Goal: Task Accomplishment & Management: Use online tool/utility

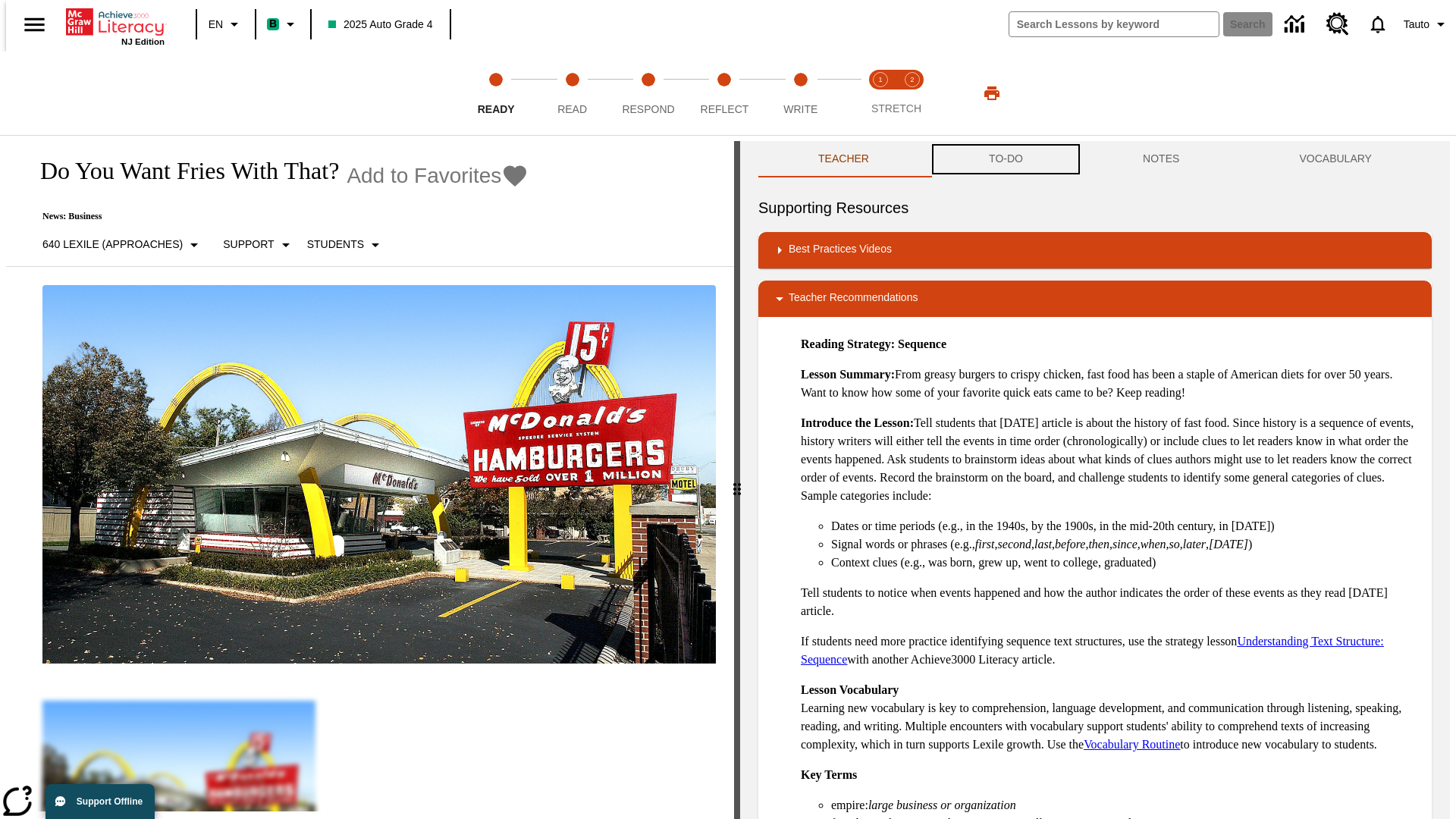
click at [1005, 160] on button "TO-DO" at bounding box center [1006, 160] width 154 height 37
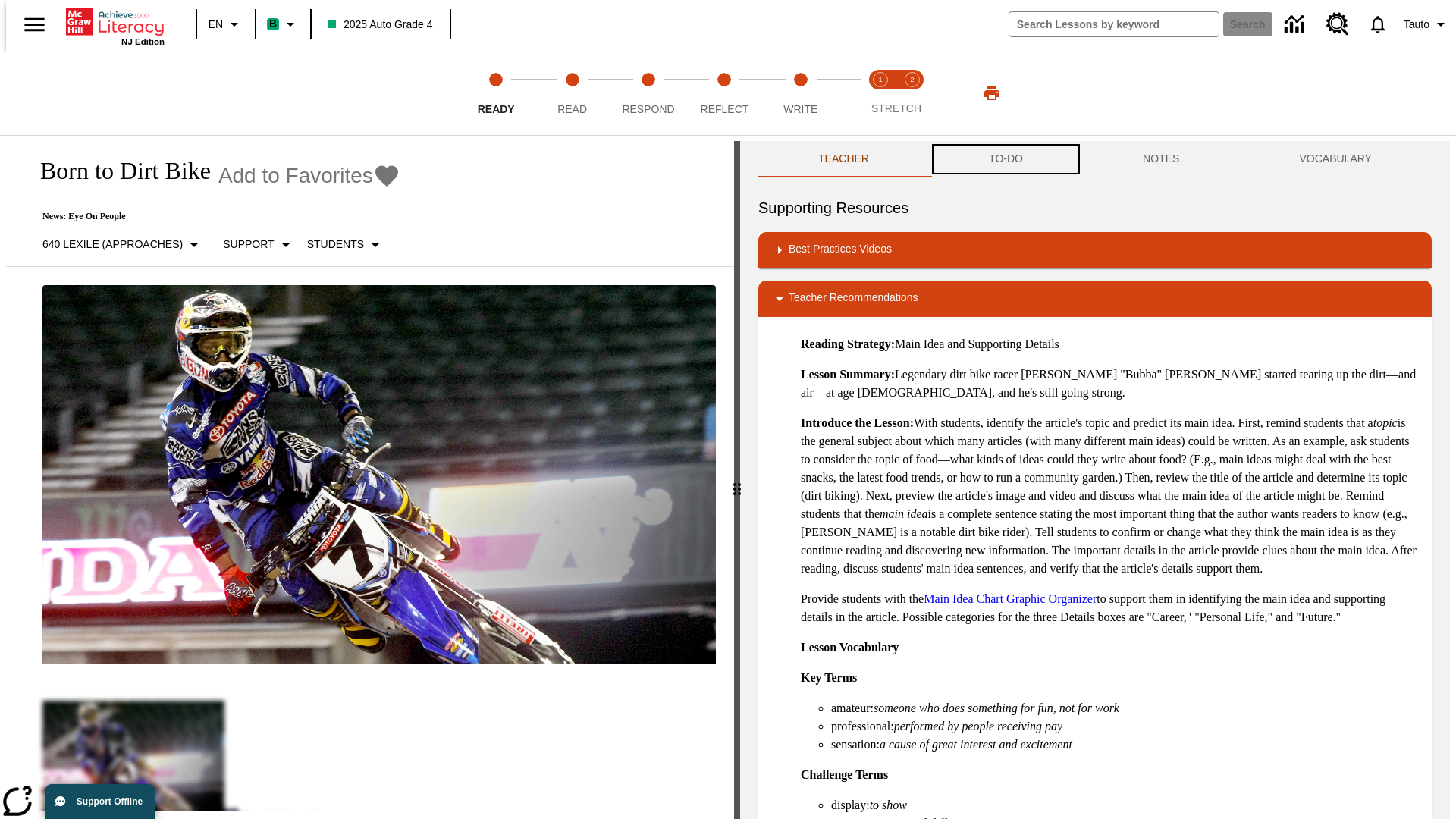
click at [1005, 160] on button "TO-DO" at bounding box center [1006, 160] width 154 height 37
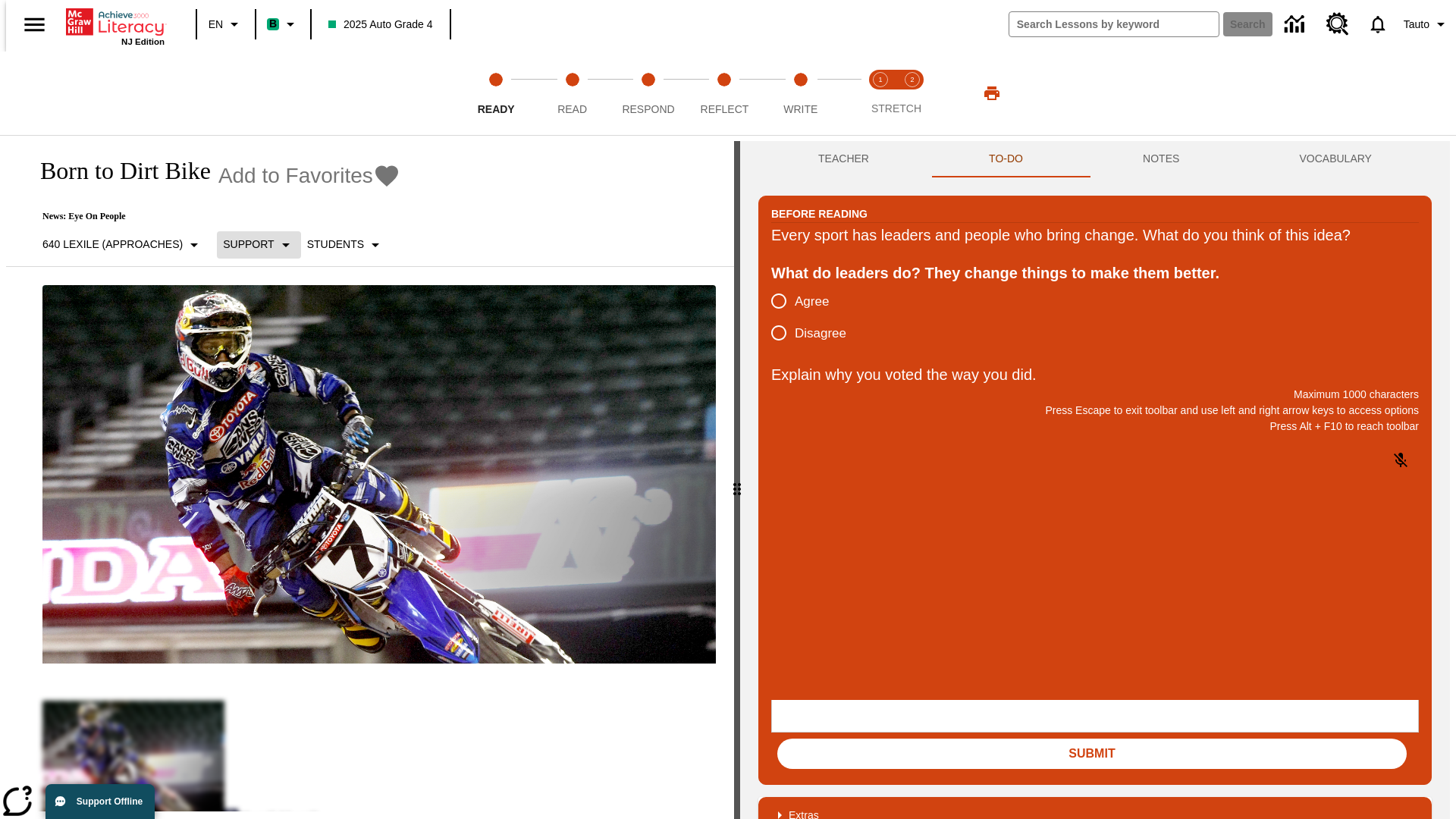
click at [251, 244] on p "Support" at bounding box center [248, 244] width 51 height 16
click at [268, 333] on p "Support" at bounding box center [268, 334] width 89 height 16
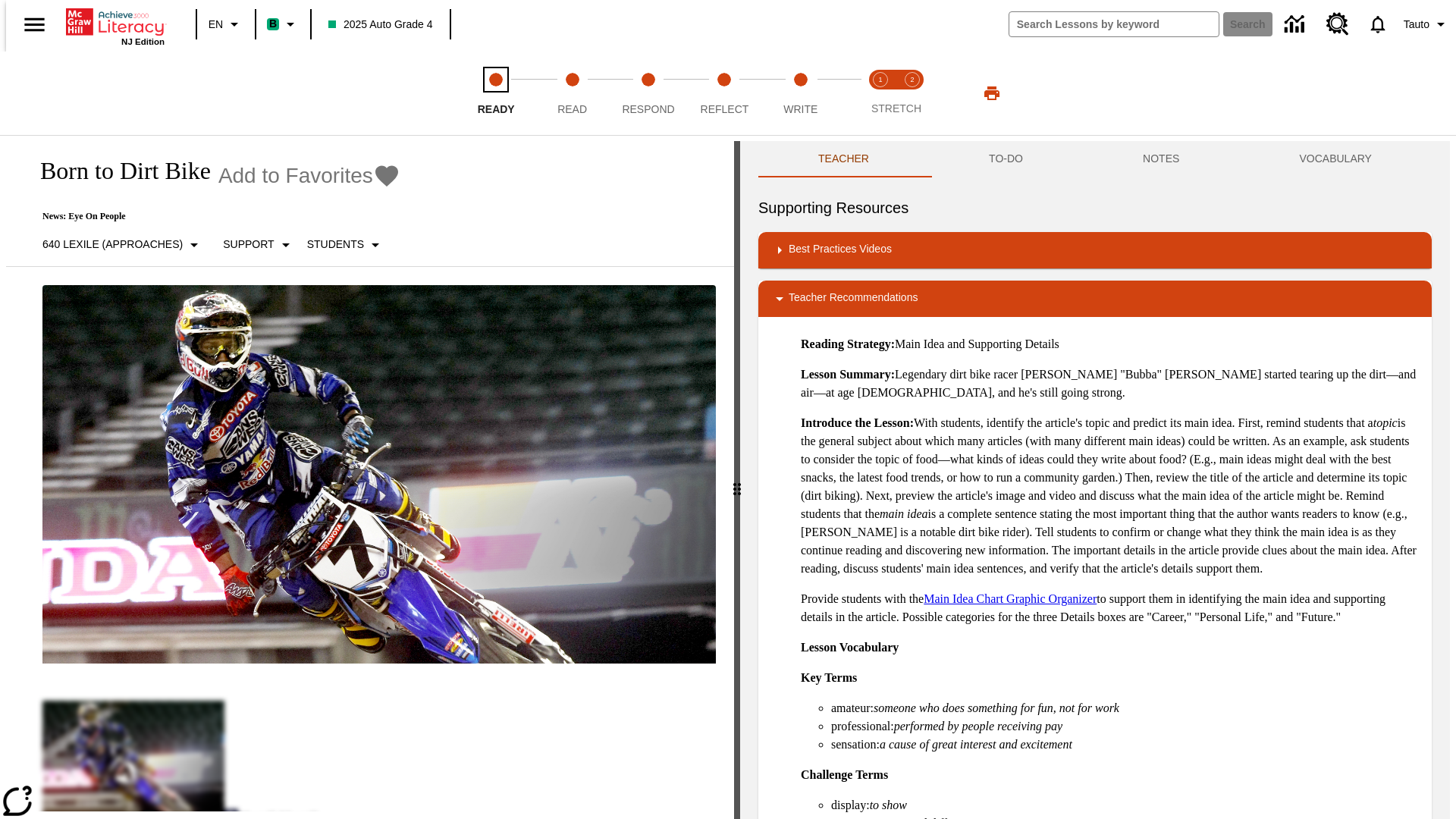
click at [496, 93] on span "Ready" at bounding box center [497, 103] width 38 height 27
click at [1005, 160] on button "TO-DO" at bounding box center [1006, 160] width 154 height 37
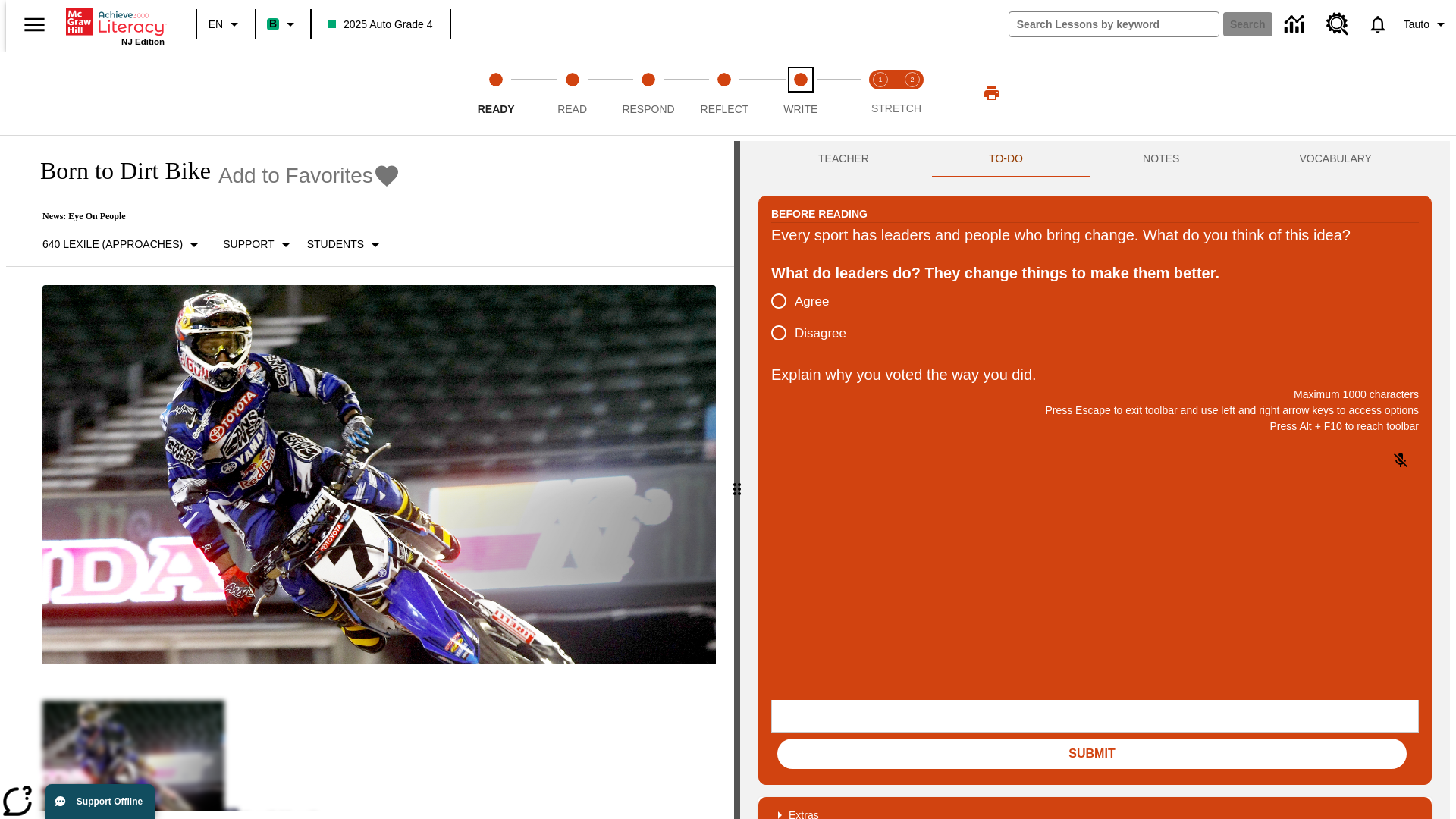
click at [800, 93] on span "Write" at bounding box center [801, 103] width 34 height 27
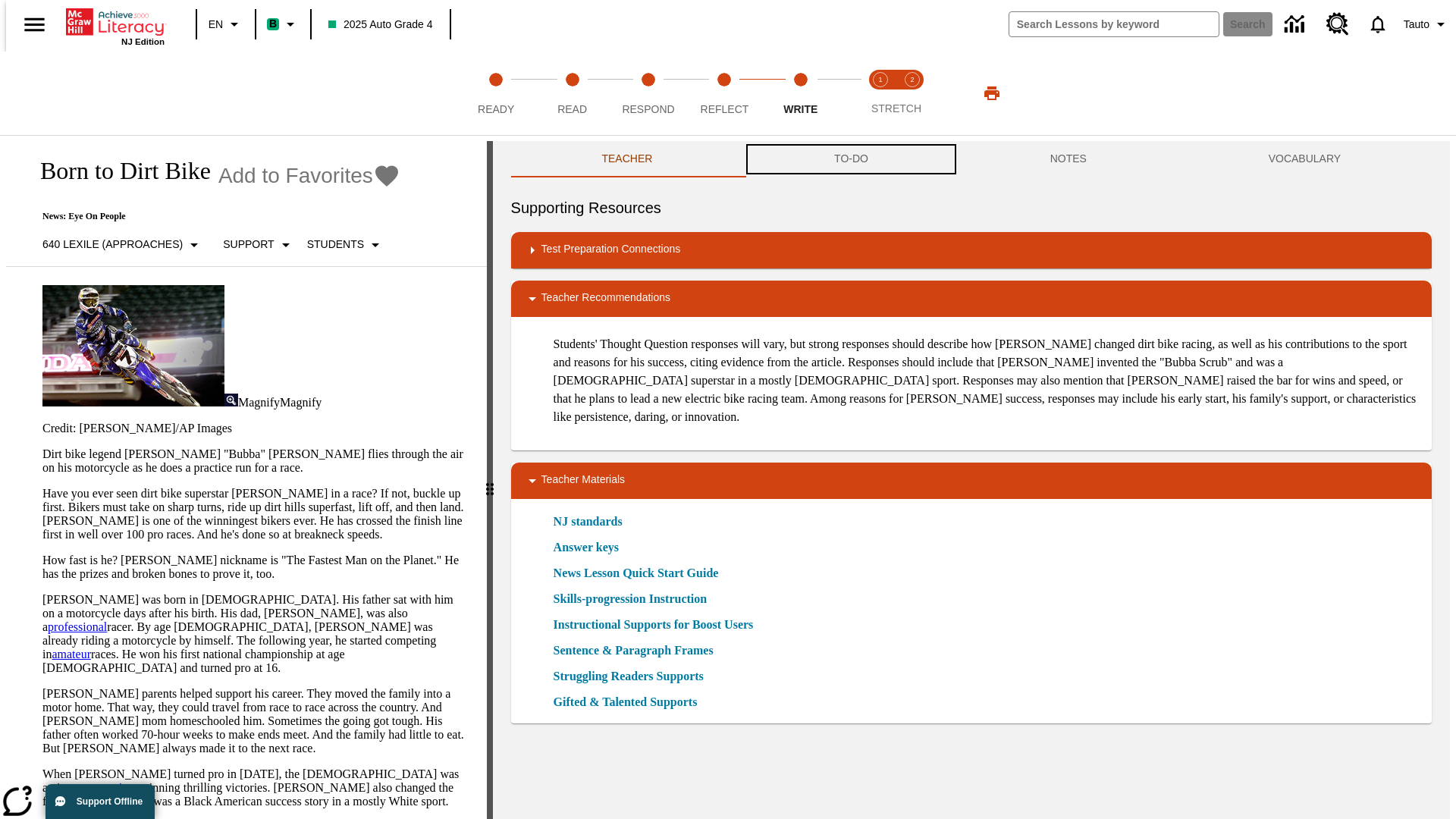
scroll to position [1, 0]
